Goal: Transaction & Acquisition: Book appointment/travel/reservation

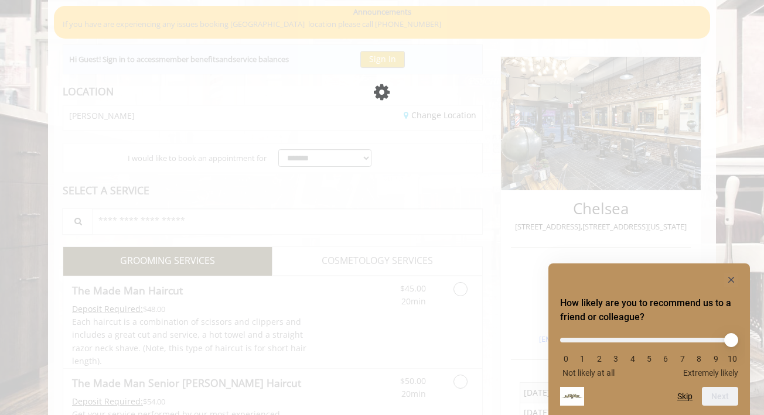
scroll to position [134, 0]
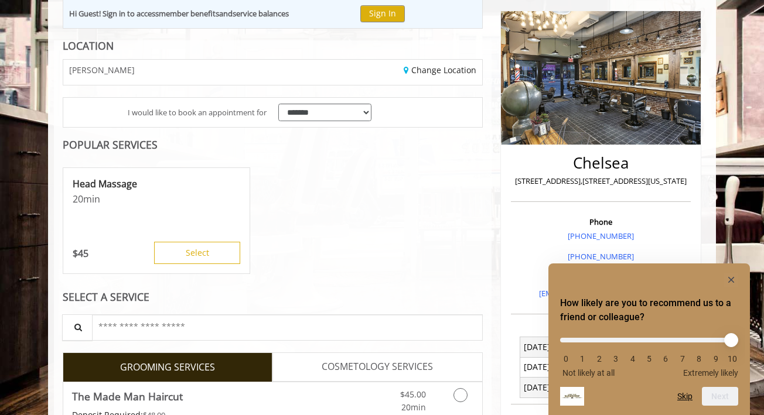
click at [732, 282] on icon "Hide survey" at bounding box center [731, 280] width 6 height 6
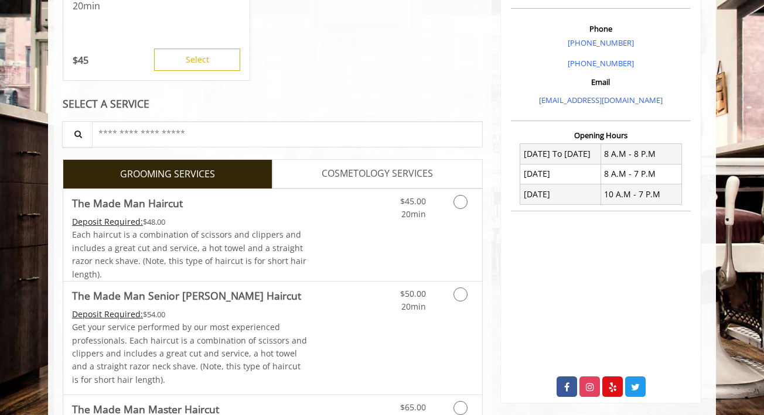
scroll to position [327, 0]
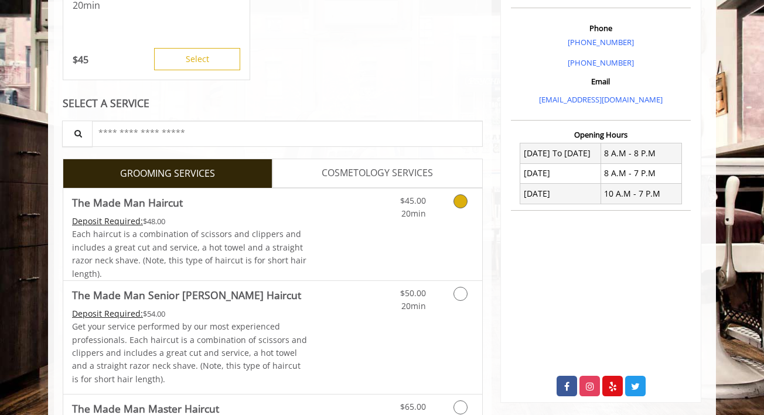
click at [409, 217] on span "20min" at bounding box center [413, 213] width 25 height 11
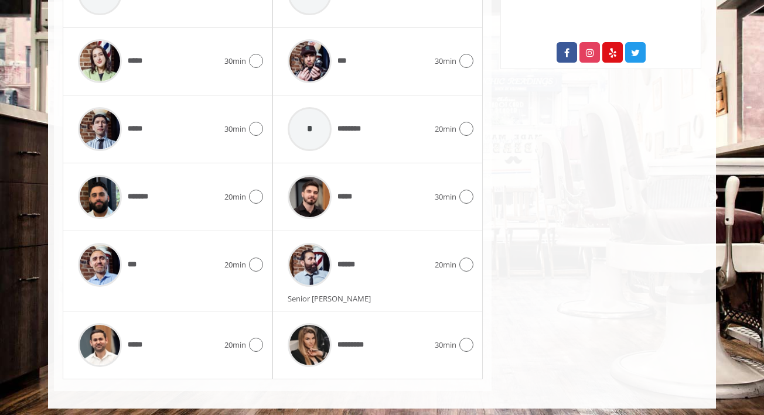
scroll to position [661, 0]
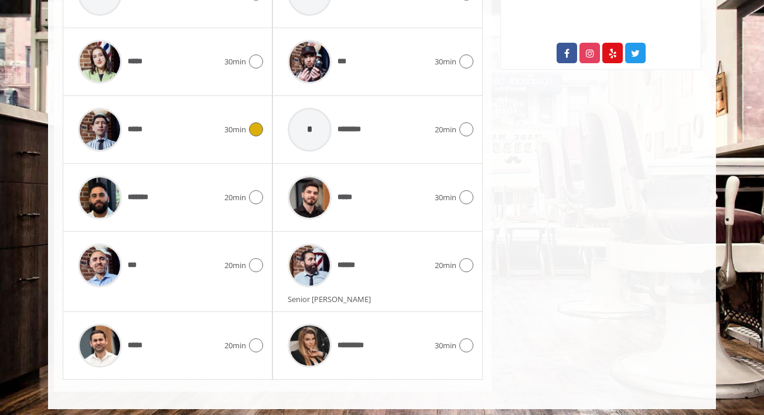
click at [218, 139] on div "*****" at bounding box center [148, 130] width 152 height 56
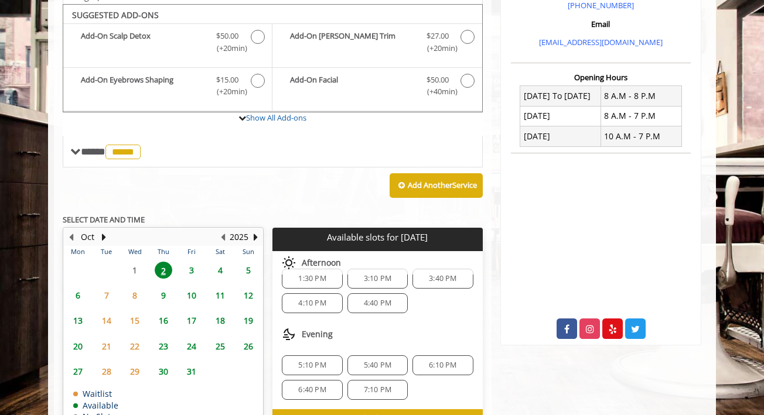
scroll to position [386, 0]
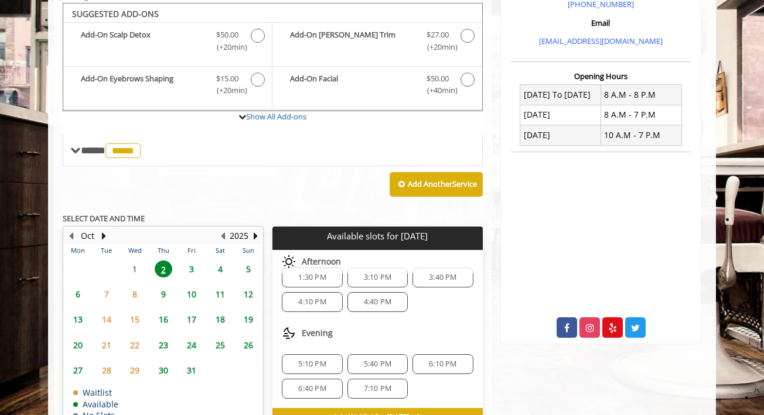
click at [304, 299] on span "4:10 PM" at bounding box center [312, 302] width 28 height 9
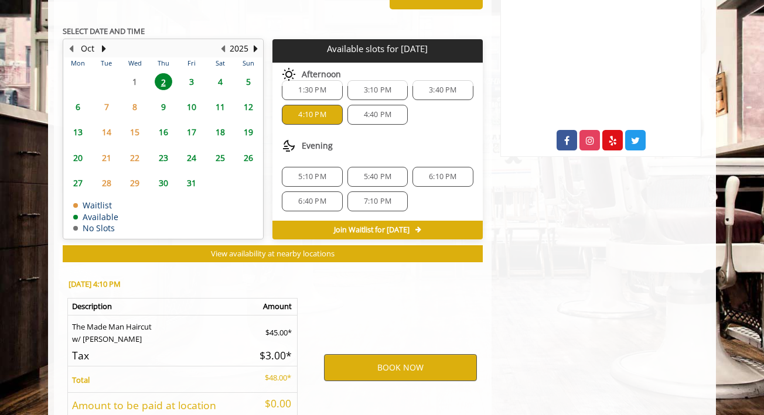
scroll to position [658, 0]
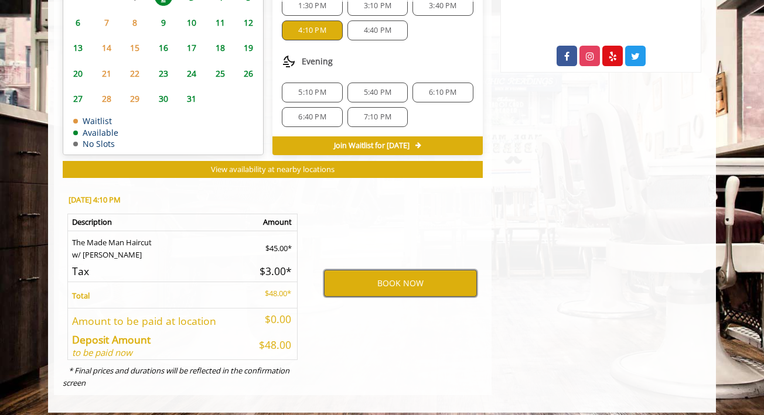
click at [411, 281] on button "BOOK NOW" at bounding box center [400, 283] width 153 height 27
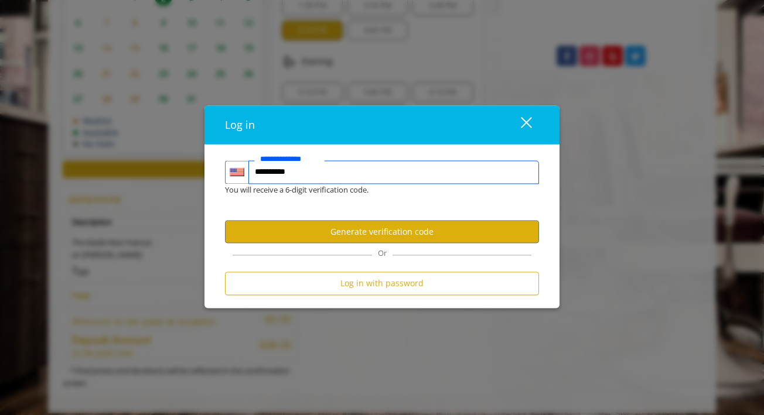
type input "**********"
click at [365, 242] on button "Generate verification code" at bounding box center [382, 232] width 314 height 23
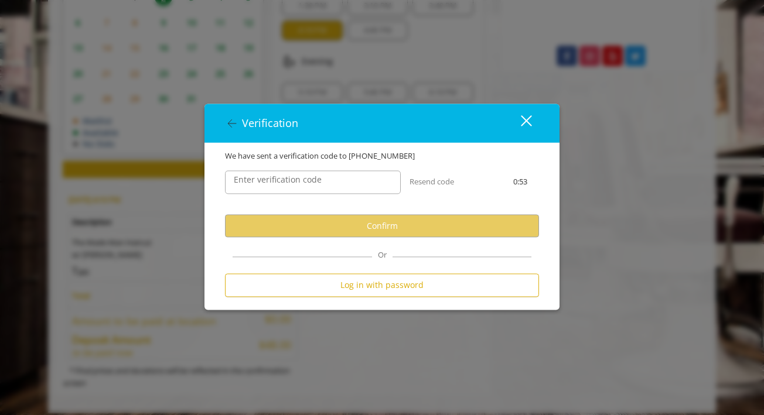
click at [298, 185] on label "Enter verification code" at bounding box center [278, 180] width 100 height 13
click at [298, 185] on input "Enter verification code" at bounding box center [313, 182] width 176 height 23
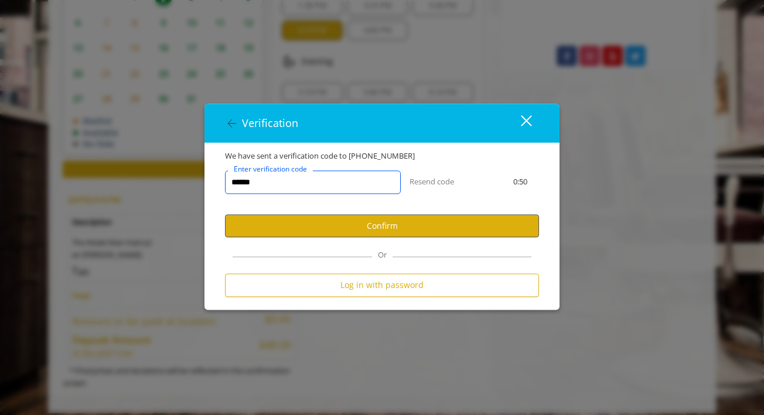
type input "******"
click at [328, 224] on button "Confirm" at bounding box center [382, 226] width 314 height 23
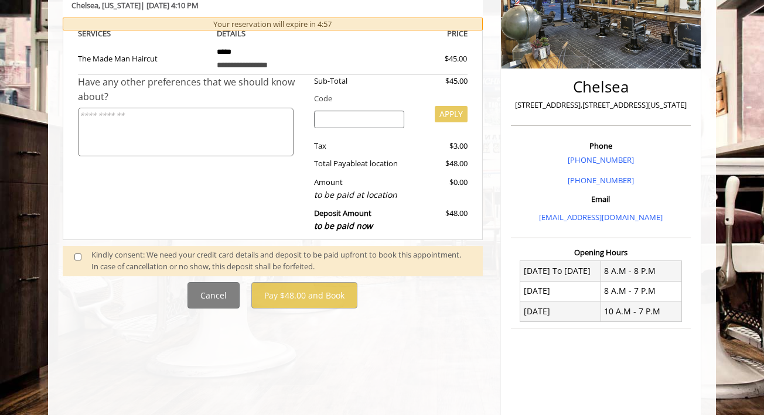
scroll to position [210, 0]
click at [169, 249] on div "Kindly consent: We need your credit card details and deposit to be paid upfront…" at bounding box center [281, 261] width 380 height 25
click at [121, 258] on div "Kindly consent: We need your credit card details and deposit to be paid upfront…" at bounding box center [281, 261] width 380 height 25
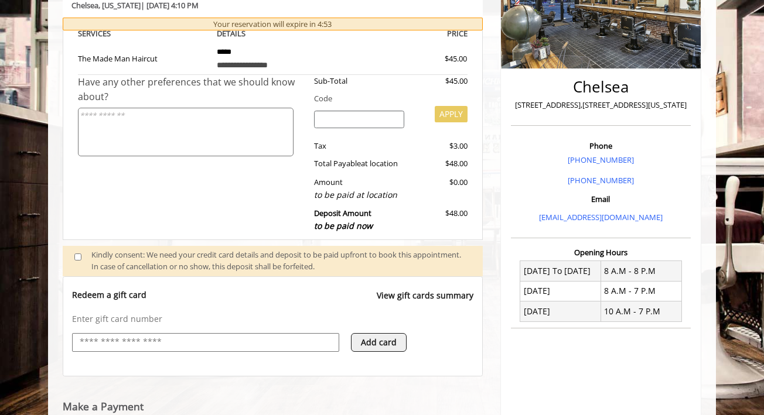
scroll to position [487, 0]
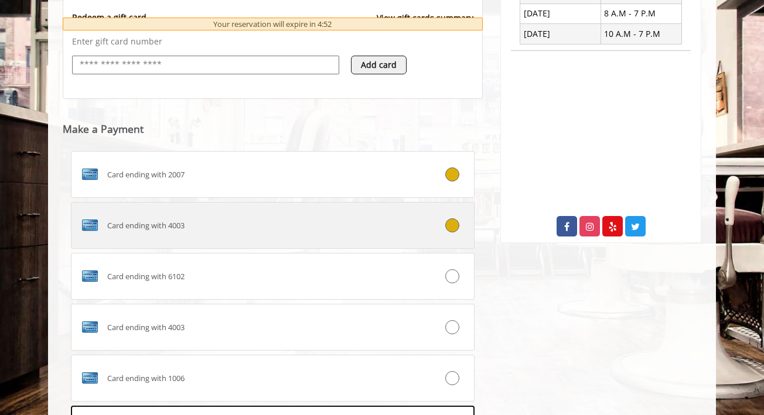
click at [401, 216] on div "Card ending with 4003" at bounding box center [238, 225] width 335 height 19
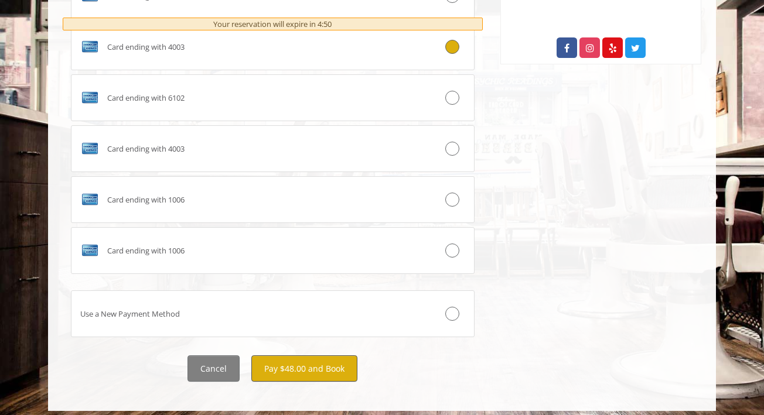
click at [289, 360] on button "Pay $48.00 and Book" at bounding box center [304, 369] width 106 height 26
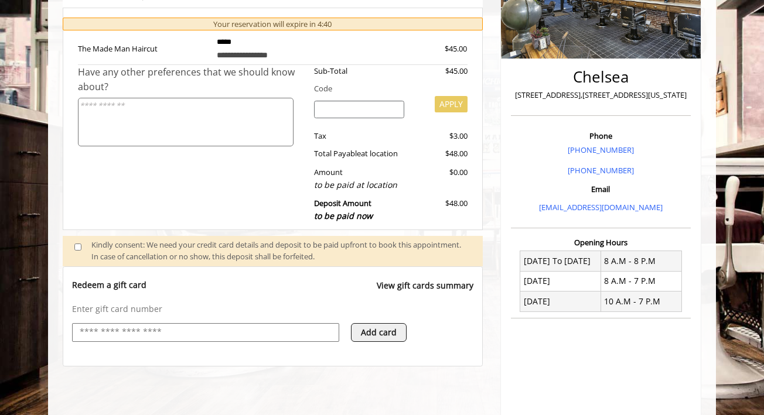
scroll to position [221, 0]
